Goal: Information Seeking & Learning: Learn about a topic

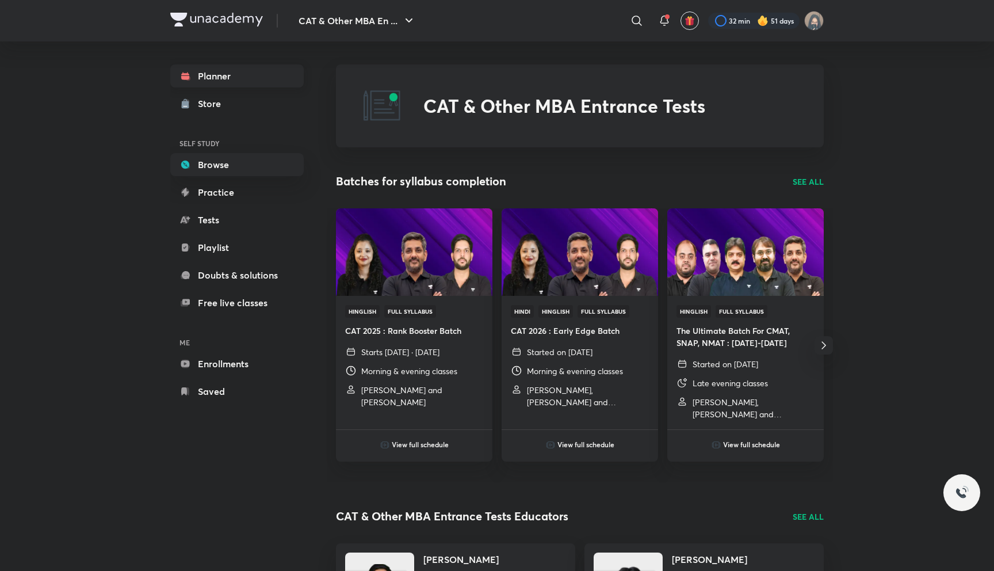
click at [243, 85] on link "Planner" at bounding box center [236, 75] width 133 height 23
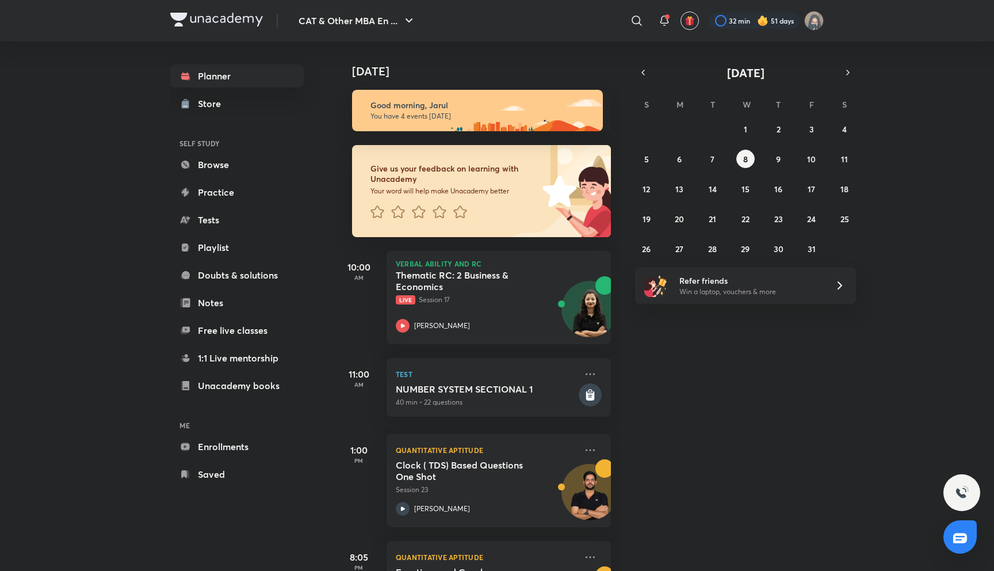
click at [476, 188] on p "Your word will help make Unacademy better" at bounding box center [454, 190] width 168 height 9
click at [489, 298] on p "Live Session 17" at bounding box center [486, 300] width 181 height 10
